Goal: Transaction & Acquisition: Purchase product/service

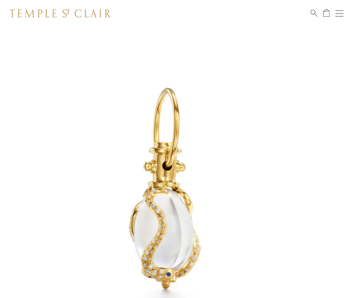
scroll to position [27, 0]
